Goal: Task Accomplishment & Management: Use online tool/utility

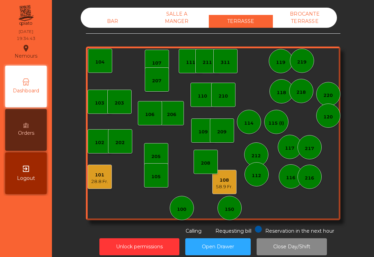
click at [103, 173] on div "101" at bounding box center [99, 174] width 17 height 7
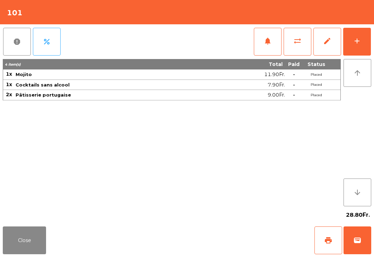
click at [29, 235] on button "Close" at bounding box center [24, 240] width 43 height 28
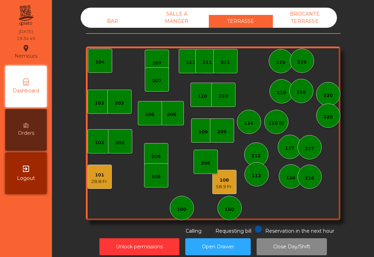
click at [154, 160] on div "205" at bounding box center [156, 155] width 24 height 24
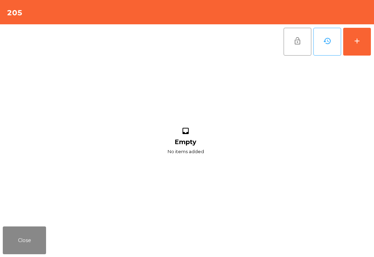
click at [363, 43] on button "add" at bounding box center [358, 42] width 28 height 28
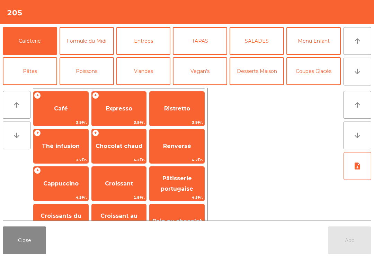
click at [349, 71] on button "arrow_downward" at bounding box center [358, 72] width 28 height 28
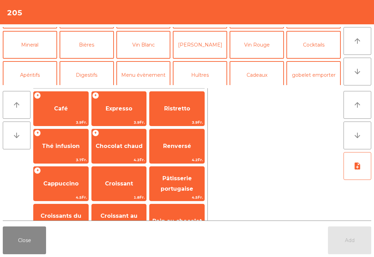
scroll to position [60, 0]
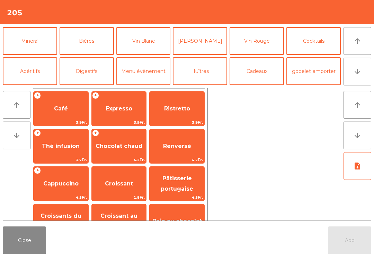
click at [31, 77] on button "Apéritifs" at bounding box center [30, 71] width 54 height 28
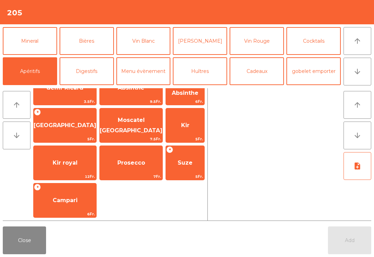
scroll to position [58, 0]
click at [64, 207] on span "Campari" at bounding box center [65, 200] width 63 height 19
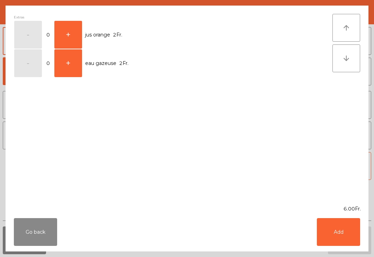
click at [70, 66] on button "+" at bounding box center [68, 63] width 28 height 28
click at [36, 63] on button "-" at bounding box center [28, 63] width 28 height 28
click at [80, 28] on button "+" at bounding box center [68, 35] width 28 height 28
click at [347, 237] on button "Add" at bounding box center [338, 232] width 43 height 28
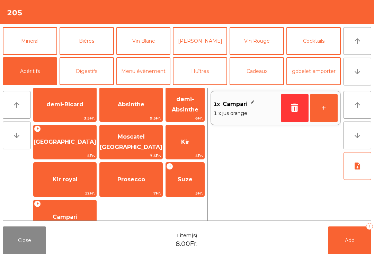
scroll to position [44, 0]
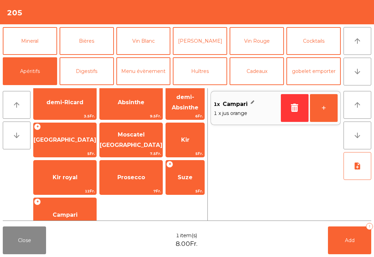
click at [61, 211] on span "Campari" at bounding box center [65, 214] width 25 height 7
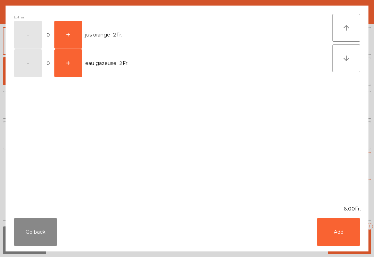
click at [58, 34] on button "+" at bounding box center [68, 35] width 28 height 28
click at [348, 232] on button "Add" at bounding box center [338, 232] width 43 height 28
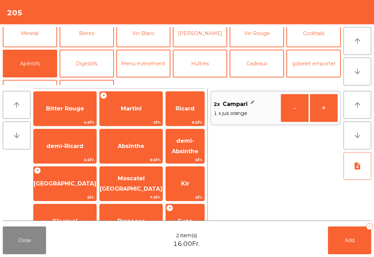
scroll to position [0, 0]
click at [55, 171] on div "+ Porto 5Fr." at bounding box center [64, 183] width 63 height 35
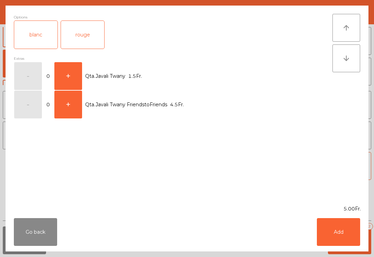
click at [40, 40] on div "blanc" at bounding box center [35, 35] width 43 height 28
click at [75, 33] on div "rouge" at bounding box center [82, 35] width 43 height 28
click at [28, 35] on div "blanc" at bounding box center [35, 35] width 43 height 28
click at [338, 226] on button "Add" at bounding box center [338, 232] width 43 height 28
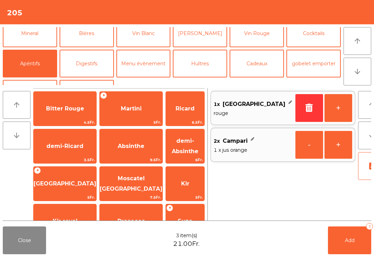
click at [182, 108] on span "Ricard" at bounding box center [185, 108] width 19 height 7
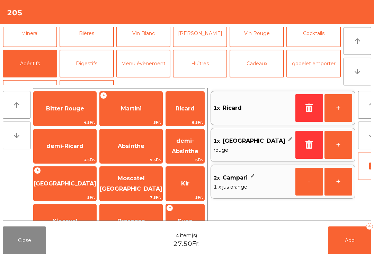
click at [352, 249] on button "Add 4" at bounding box center [349, 240] width 43 height 28
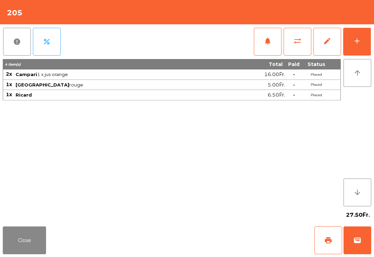
click at [352, 30] on button "add" at bounding box center [358, 42] width 28 height 28
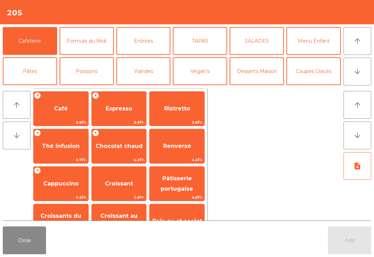
click at [207, 36] on button "TAPAS" at bounding box center [200, 41] width 54 height 28
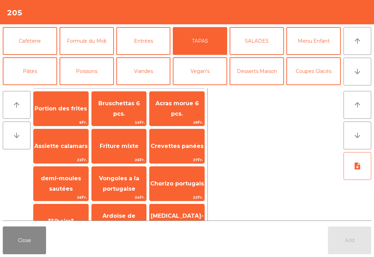
click at [160, 116] on span "Acras morue 6 pcs." at bounding box center [177, 108] width 55 height 29
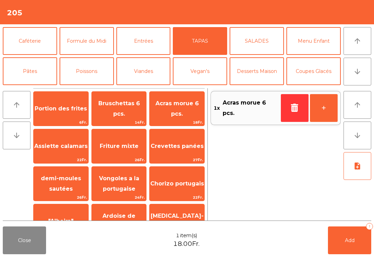
click at [362, 241] on button "Add 1" at bounding box center [349, 240] width 43 height 28
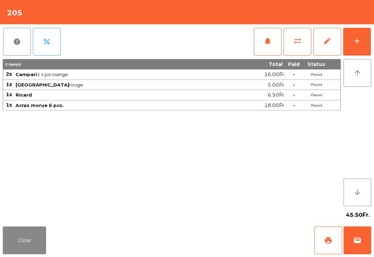
click at [44, 249] on button "Close" at bounding box center [24, 240] width 43 height 28
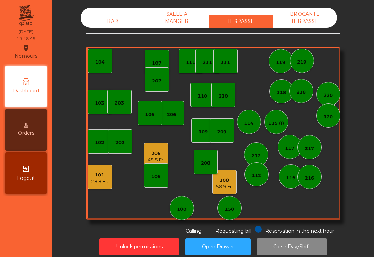
click at [117, 34] on div "BAR SALLE A MANGER TERRASSE BROCANTE TERRASSE 103 102 101 28.8 Fr. 202 206 104 …" at bounding box center [213, 121] width 255 height 227
click at [152, 153] on div "205" at bounding box center [156, 153] width 17 height 7
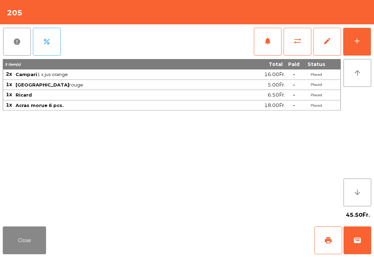
click at [368, 46] on button "add" at bounding box center [358, 42] width 28 height 28
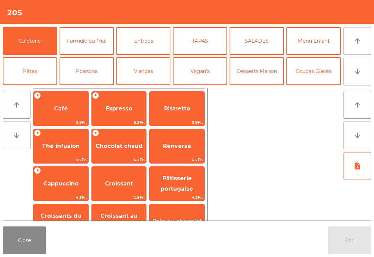
scroll to position [6, 0]
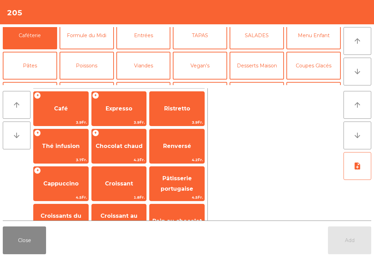
click at [91, 68] on button "Poissons" at bounding box center [87, 66] width 54 height 28
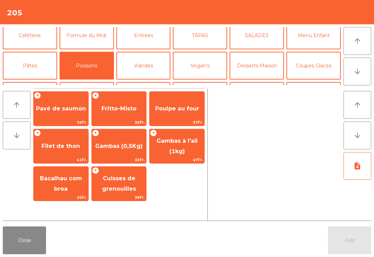
click at [125, 146] on span "Gambas (0,5Kg)" at bounding box center [118, 145] width 47 height 7
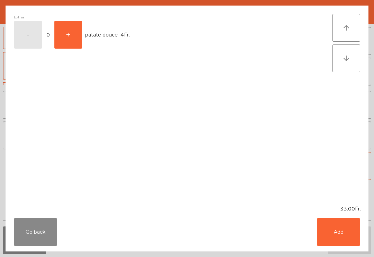
click at [332, 234] on button "Add" at bounding box center [338, 232] width 43 height 28
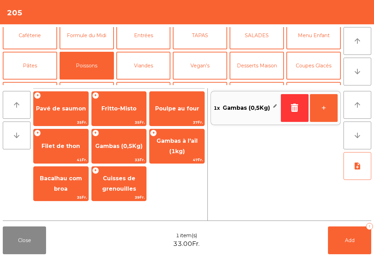
click at [172, 116] on span "Poulpe au four" at bounding box center [177, 108] width 55 height 19
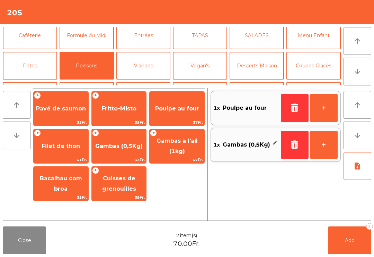
click at [151, 59] on button "Viandes" at bounding box center [143, 66] width 54 height 28
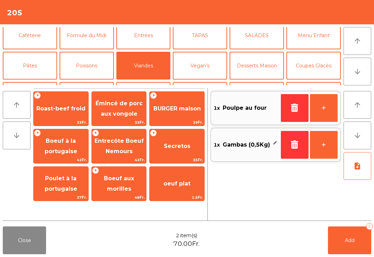
click at [191, 146] on span "Secretos" at bounding box center [177, 146] width 55 height 19
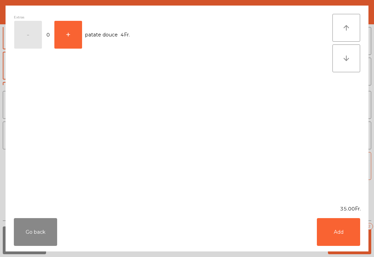
click at [360, 241] on button "Add" at bounding box center [338, 232] width 43 height 28
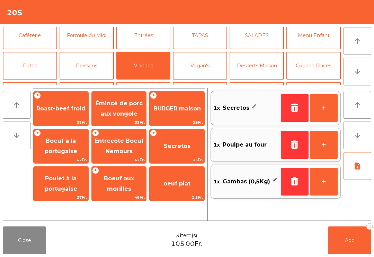
click at [328, 105] on button "+" at bounding box center [324, 108] width 28 height 28
click at [352, 241] on span "Add" at bounding box center [350, 240] width 10 height 6
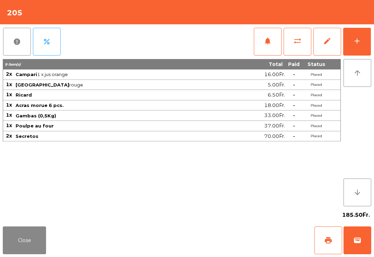
click at [18, 245] on button "Close" at bounding box center [24, 240] width 43 height 28
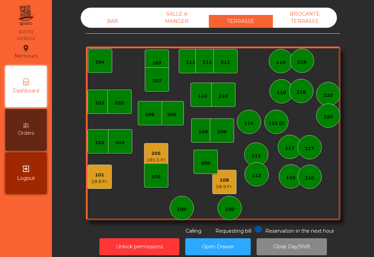
click at [109, 20] on div "BAR" at bounding box center [113, 21] width 64 height 13
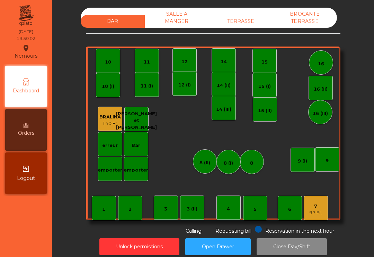
click at [311, 216] on div "7 97 Fr." at bounding box center [316, 208] width 24 height 24
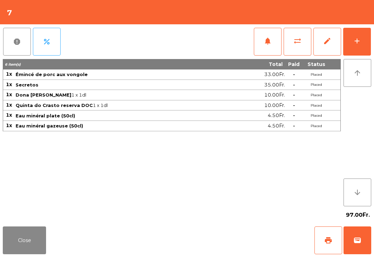
click at [357, 48] on button "add" at bounding box center [358, 42] width 28 height 28
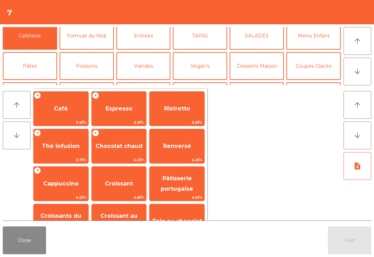
click at [268, 82] on button "Vin Rouge" at bounding box center [257, 96] width 54 height 28
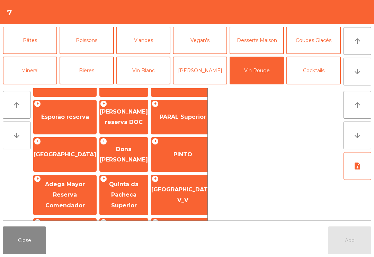
scroll to position [105, 0]
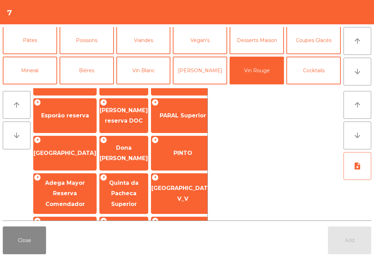
click at [122, 158] on span "Dona [PERSON_NAME]" at bounding box center [124, 152] width 48 height 29
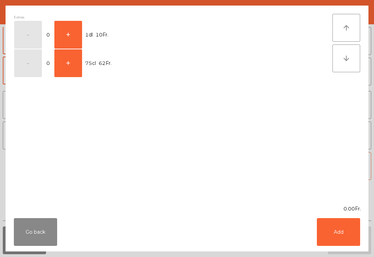
click at [71, 31] on button "+" at bounding box center [68, 35] width 28 height 28
click at [336, 230] on button "Add" at bounding box center [338, 232] width 43 height 28
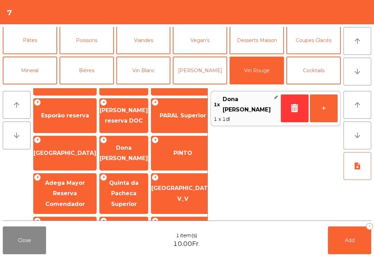
click at [327, 111] on button "+" at bounding box center [324, 108] width 28 height 28
click at [361, 237] on button "Add 2" at bounding box center [349, 240] width 43 height 28
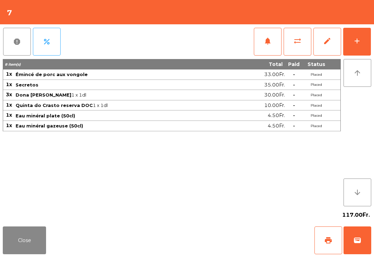
click at [20, 241] on button "Close" at bounding box center [24, 240] width 43 height 28
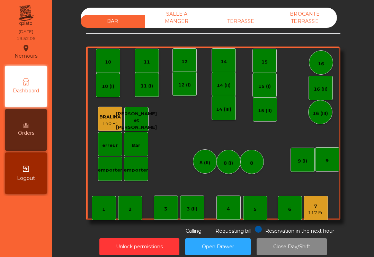
click at [250, 21] on div "TERRASSE" at bounding box center [241, 21] width 64 height 13
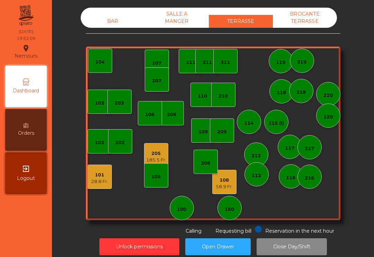
click at [104, 180] on div "28.8 Fr." at bounding box center [99, 181] width 17 height 7
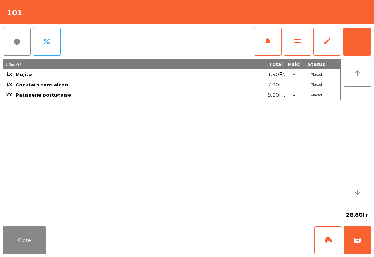
click at [369, 242] on button "wallet" at bounding box center [358, 240] width 28 height 28
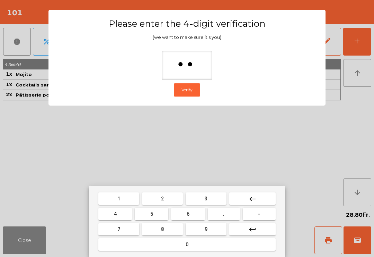
type input "***"
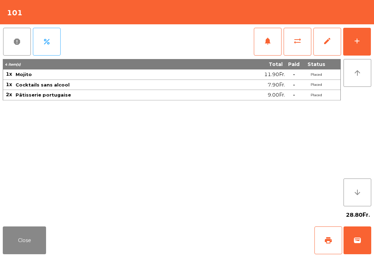
click at [258, 250] on div "Close print wallet" at bounding box center [187, 239] width 374 height 33
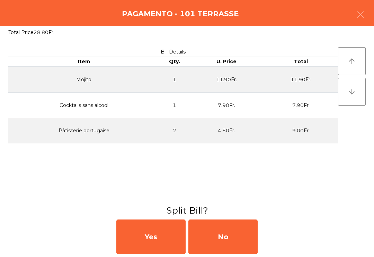
click at [255, 253] on div "No" at bounding box center [223, 236] width 69 height 35
click at [248, 238] on div "No" at bounding box center [223, 236] width 69 height 35
click at [249, 229] on div "No" at bounding box center [223, 236] width 69 height 35
click at [257, 229] on div "No" at bounding box center [223, 236] width 69 height 35
click at [252, 233] on div "No" at bounding box center [223, 236] width 69 height 35
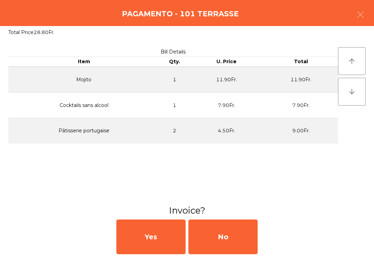
click at [255, 237] on div "No" at bounding box center [223, 236] width 69 height 35
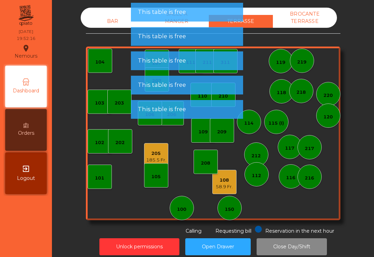
click at [227, 184] on div "58.9 Fr." at bounding box center [224, 186] width 17 height 7
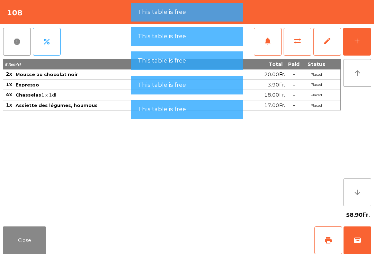
click at [366, 247] on button "wallet" at bounding box center [358, 240] width 28 height 28
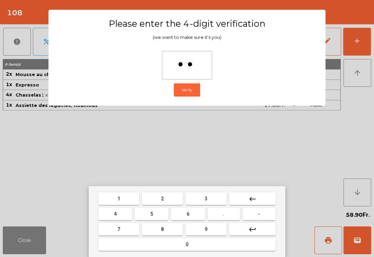
type input "***"
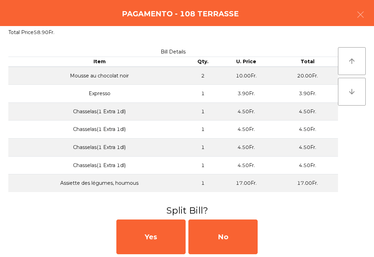
click at [235, 232] on div "No" at bounding box center [223, 236] width 69 height 35
click at [235, 240] on div "MB" at bounding box center [223, 236] width 69 height 35
click at [234, 240] on div "No" at bounding box center [223, 236] width 69 height 35
click at [231, 238] on div "No" at bounding box center [223, 236] width 69 height 35
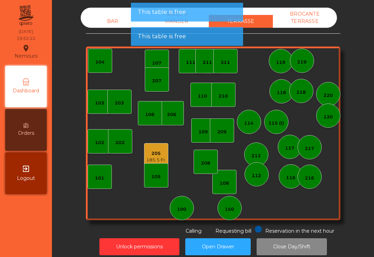
click at [120, 142] on div "202" at bounding box center [119, 142] width 9 height 7
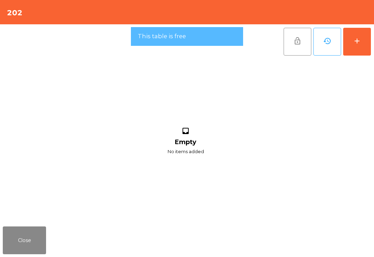
click at [358, 42] on div "add" at bounding box center [357, 41] width 8 height 8
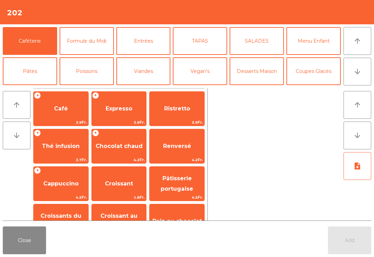
click at [359, 70] on icon "arrow_downward" at bounding box center [358, 71] width 8 height 8
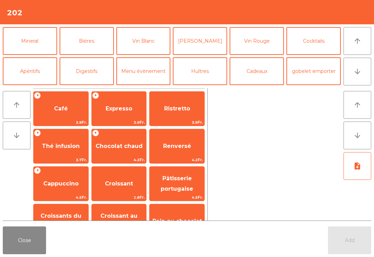
click at [316, 43] on button "Cocktails" at bounding box center [314, 41] width 54 height 28
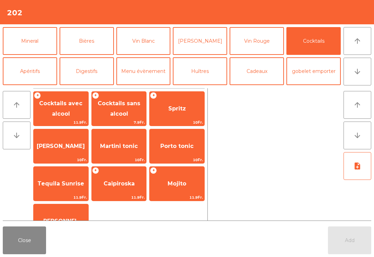
click at [186, 102] on span "Spritz" at bounding box center [177, 108] width 55 height 19
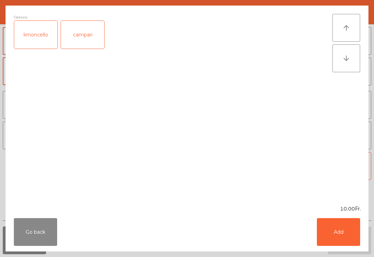
click at [353, 242] on button "Add" at bounding box center [338, 232] width 43 height 28
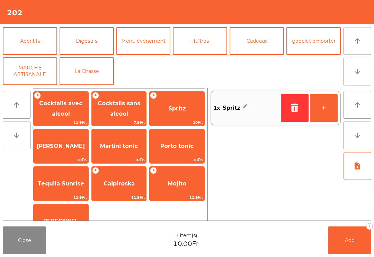
scroll to position [54, 0]
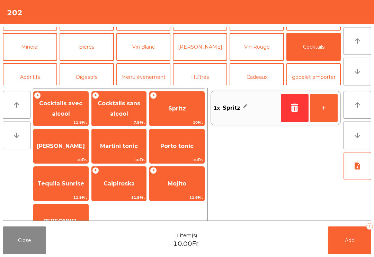
click at [96, 49] on button "Bières" at bounding box center [87, 47] width 54 height 28
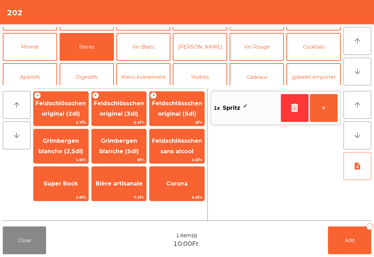
click at [128, 112] on span "Feldschlösschen original (3dl)" at bounding box center [119, 108] width 50 height 17
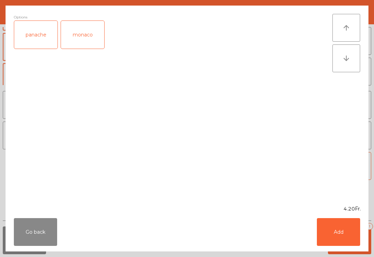
click at [344, 231] on button "Add" at bounding box center [338, 232] width 43 height 28
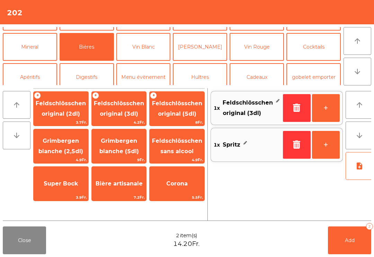
click at [355, 235] on button "Add 2" at bounding box center [349, 240] width 43 height 28
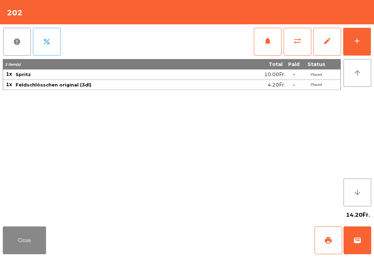
click at [15, 238] on button "Close" at bounding box center [24, 240] width 43 height 28
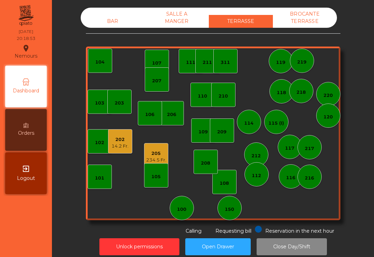
click at [115, 21] on div "BAR" at bounding box center [113, 21] width 64 height 13
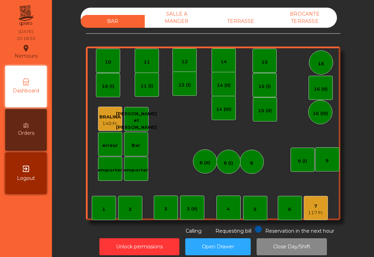
click at [259, 13] on div "BAR SALLE A MANGER TERRASSE BROCANTE TERRASSE" at bounding box center [209, 18] width 257 height 20
click at [241, 21] on div "TERRASSE" at bounding box center [241, 21] width 64 height 13
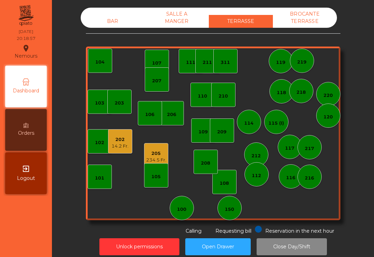
click at [156, 155] on div "205" at bounding box center [156, 153] width 20 height 7
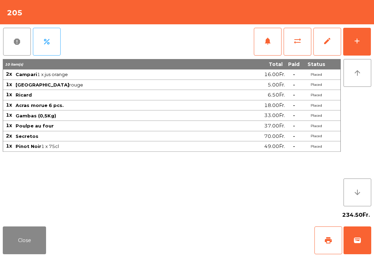
click at [296, 42] on span "sync_alt" at bounding box center [298, 41] width 8 height 8
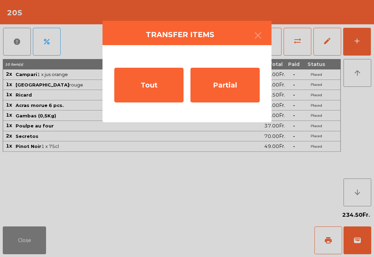
click at [148, 89] on div "Tout" at bounding box center [148, 85] width 69 height 35
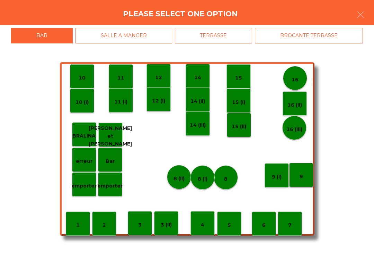
click at [294, 79] on p "16" at bounding box center [295, 80] width 7 height 8
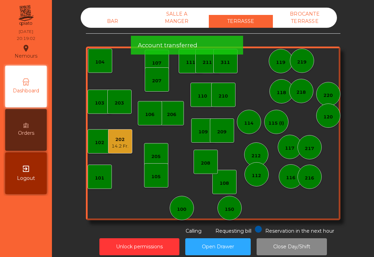
click at [110, 25] on div "BAR" at bounding box center [113, 21] width 64 height 13
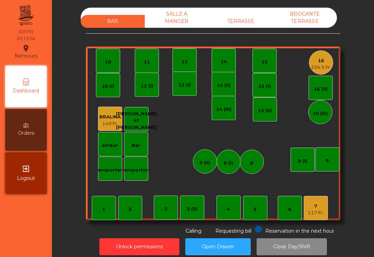
click at [314, 210] on div "117 Fr." at bounding box center [316, 212] width 16 height 7
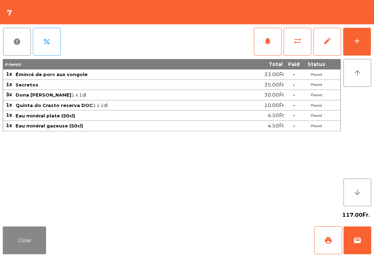
click at [359, 47] on button "add" at bounding box center [358, 42] width 28 height 28
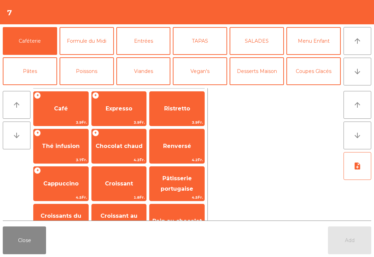
click at [67, 113] on span "Café" at bounding box center [61, 108] width 55 height 19
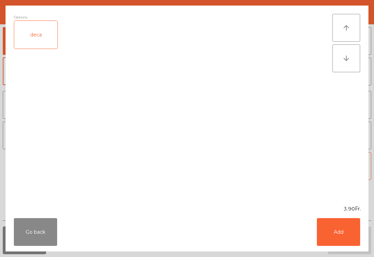
click at [335, 240] on button "Add" at bounding box center [338, 232] width 43 height 28
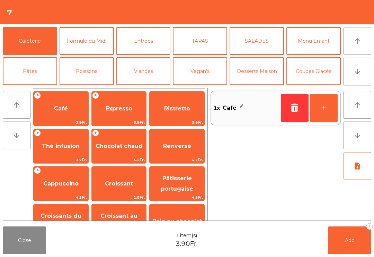
click at [323, 110] on button "+" at bounding box center [324, 108] width 28 height 28
click at [338, 225] on div "Close 2 item(s) 7.80Fr. Add 2" at bounding box center [187, 239] width 374 height 33
click at [357, 250] on button "Add 2" at bounding box center [349, 240] width 43 height 28
